Goal: Connect with others

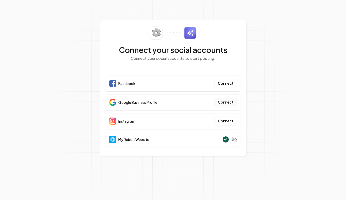
click at [223, 102] on button "Connect" at bounding box center [226, 102] width 22 height 9
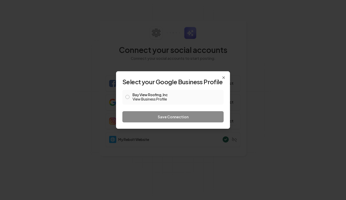
click at [127, 97] on button "Bay View Roofing, Inc View Business Profile" at bounding box center [128, 97] width 4 height 4
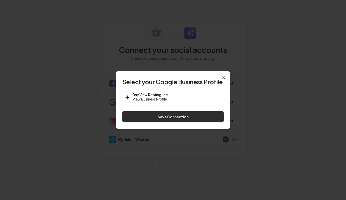
click at [175, 118] on button "Save Connection" at bounding box center [172, 116] width 101 height 11
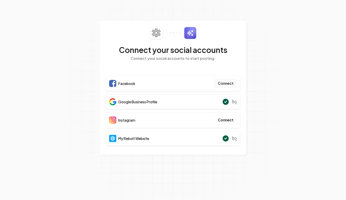
click at [225, 84] on button "Connect" at bounding box center [226, 83] width 22 height 9
click at [230, 83] on button "Connect" at bounding box center [226, 83] width 22 height 9
click at [233, 184] on section "Connect your social accounts Connect your social accounts to start posting. Fac…" at bounding box center [173, 100] width 346 height 200
click at [225, 84] on button "Connect" at bounding box center [226, 83] width 22 height 9
click at [242, 173] on section "Connect your social accounts Connect your social accounts to start posting. Fac…" at bounding box center [173, 100] width 346 height 200
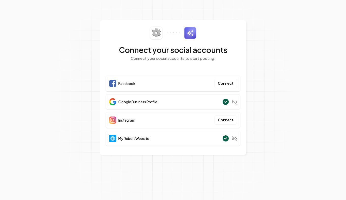
click at [242, 173] on section "Connect your social accounts Connect your social accounts to start posting. Fac…" at bounding box center [173, 100] width 346 height 200
click at [225, 83] on button "Connect" at bounding box center [226, 83] width 22 height 9
click at [227, 84] on button "Connect" at bounding box center [226, 83] width 22 height 9
click at [225, 83] on button "Connect" at bounding box center [226, 83] width 22 height 9
